Goal: Information Seeking & Learning: Find specific fact

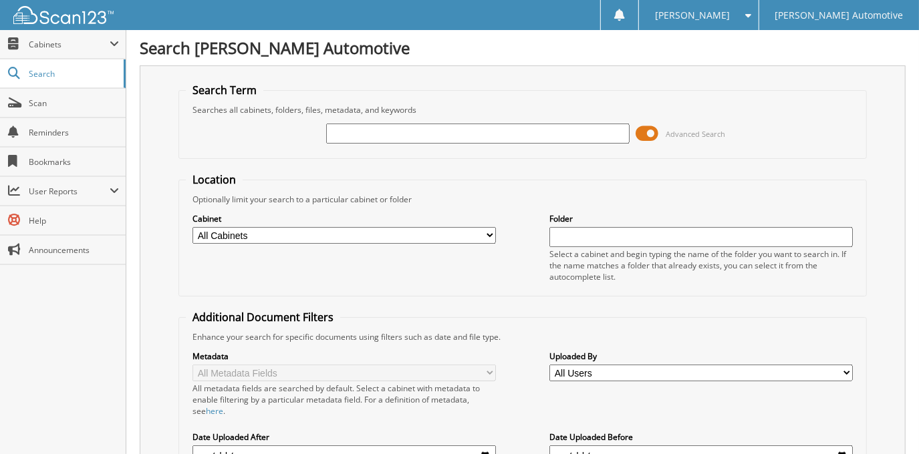
click at [643, 136] on span at bounding box center [647, 134] width 23 height 20
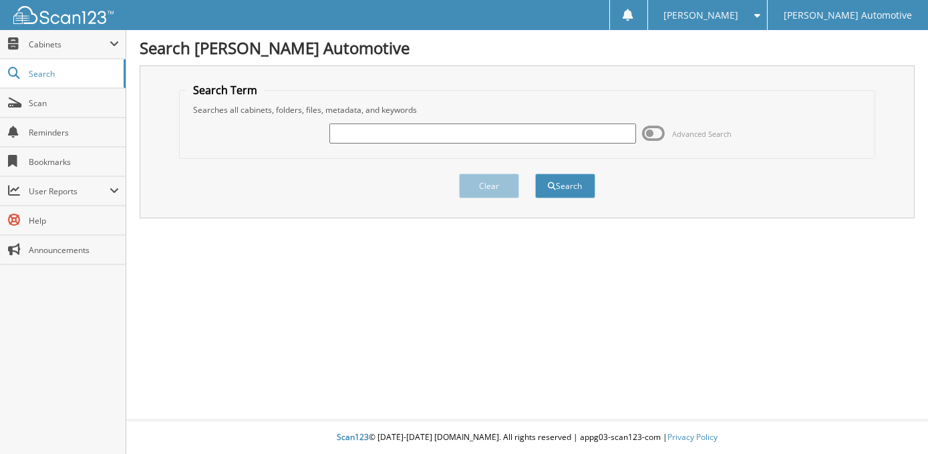
click at [450, 138] on input "text" at bounding box center [482, 134] width 307 height 20
type input "[PERSON_NAME]"
click at [535, 174] on button "Search" at bounding box center [565, 186] width 60 height 25
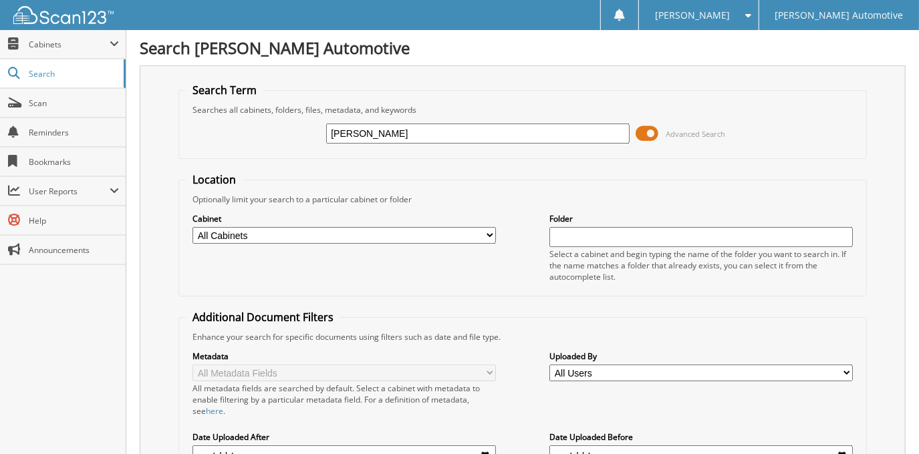
click at [652, 128] on span at bounding box center [647, 134] width 23 height 20
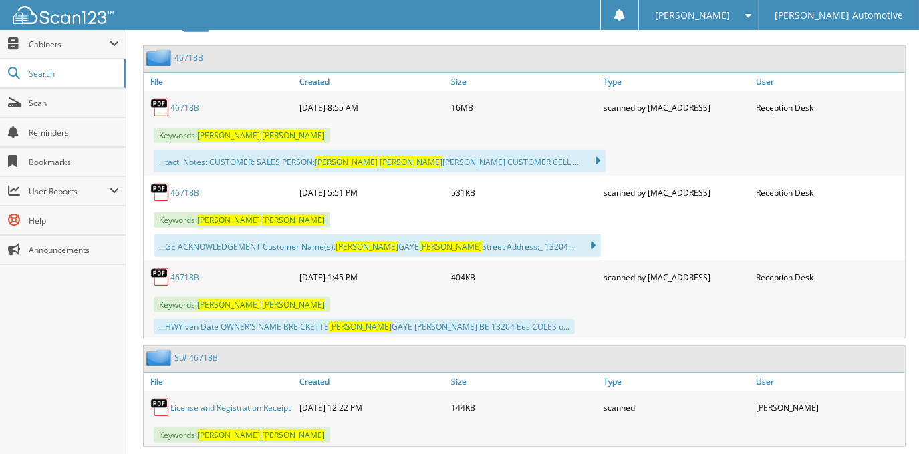
scroll to position [243, 0]
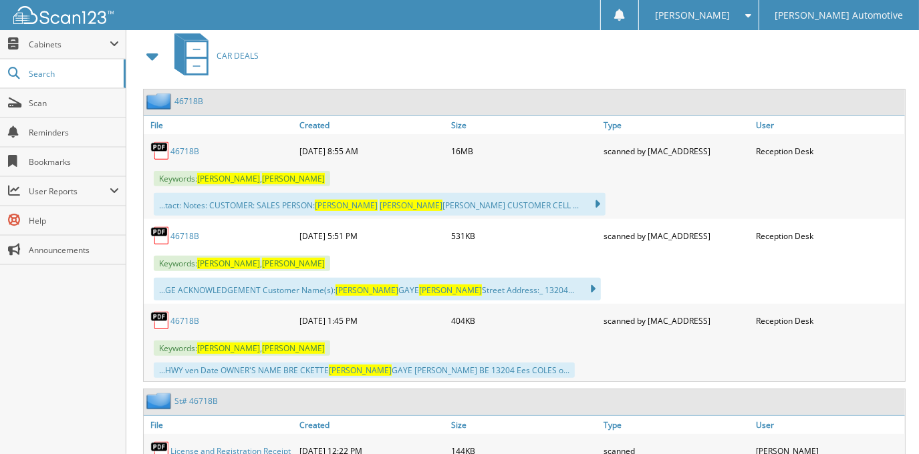
click at [178, 150] on link "46718B" at bounding box center [184, 151] width 29 height 11
